Goal: Transaction & Acquisition: Purchase product/service

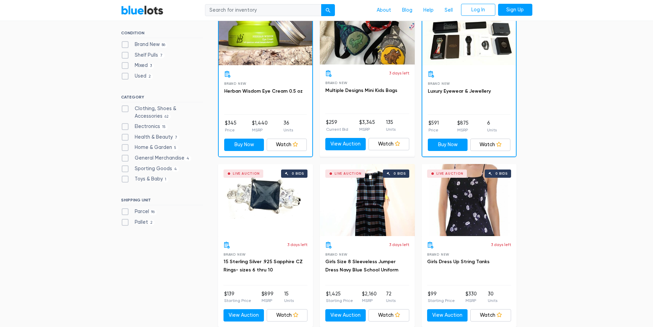
scroll to position [240, 0]
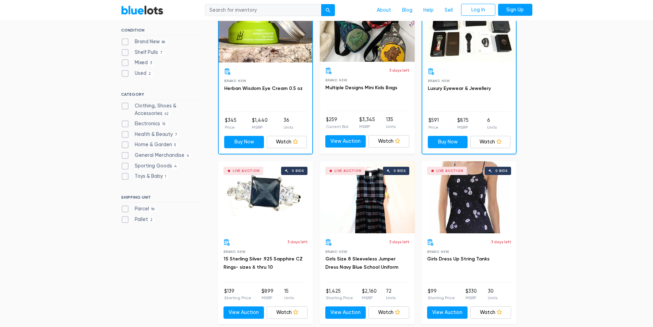
click at [172, 110] on label "Clothing, Shoes & Accessories 62" at bounding box center [162, 109] width 82 height 15
click at [126, 107] on Accessories"] "Clothing, Shoes & Accessories 62" at bounding box center [123, 104] width 4 height 4
checkbox Accessories"] "true"
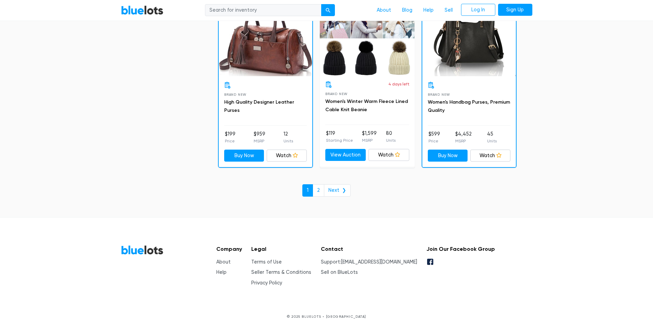
scroll to position [2952, 0]
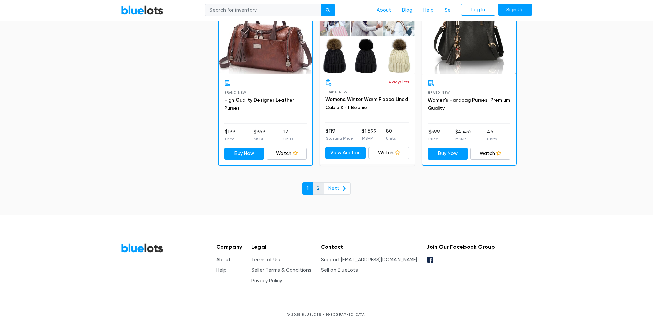
click at [319, 188] on link "2" at bounding box center [319, 188] width 12 height 12
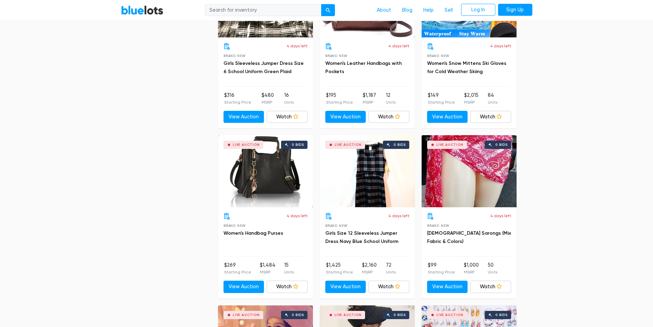
scroll to position [515, 0]
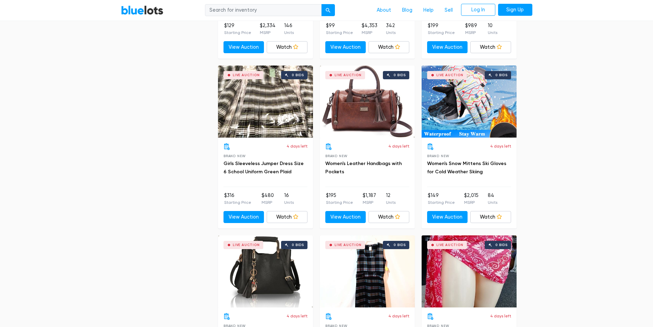
click at [298, 13] on input "search" at bounding box center [263, 10] width 117 height 12
